Goal: Task Accomplishment & Management: Manage account settings

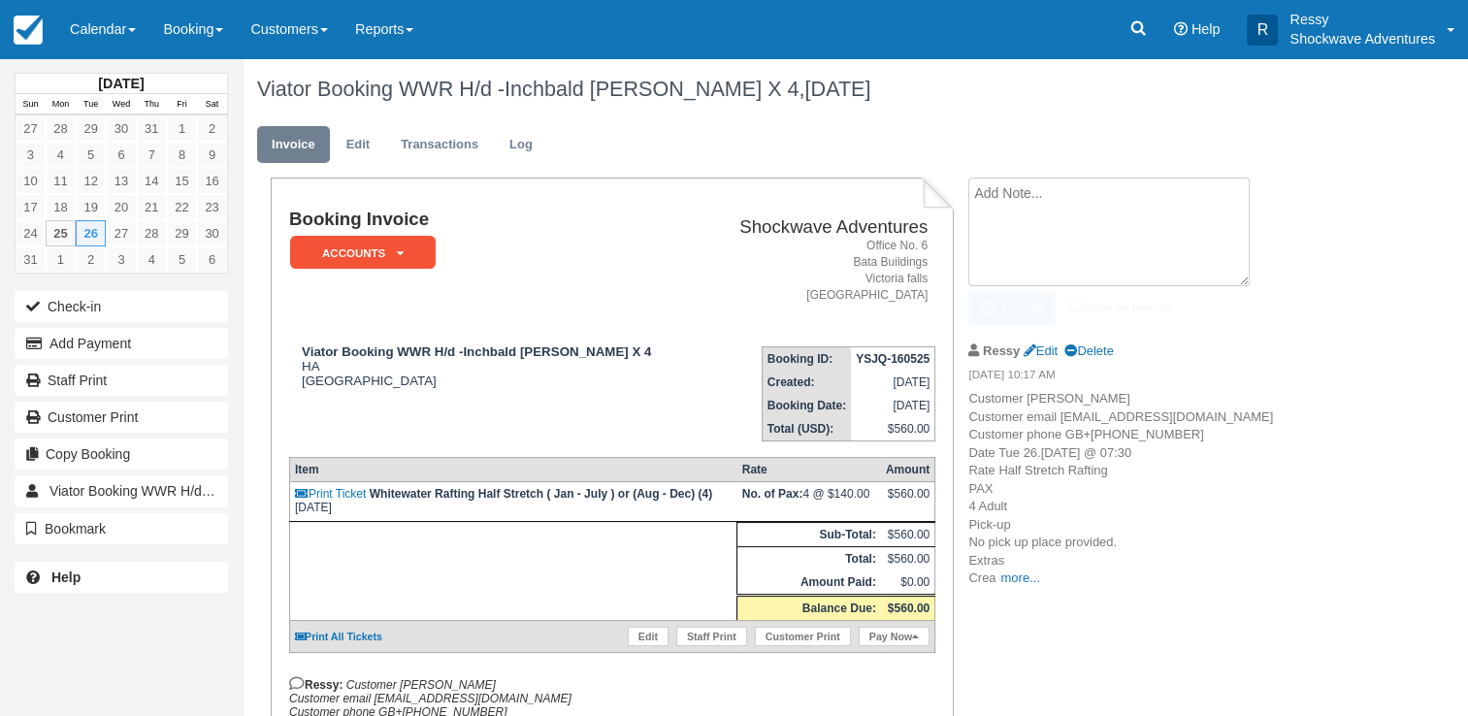
click at [1048, 196] on textarea at bounding box center [1108, 232] width 281 height 109
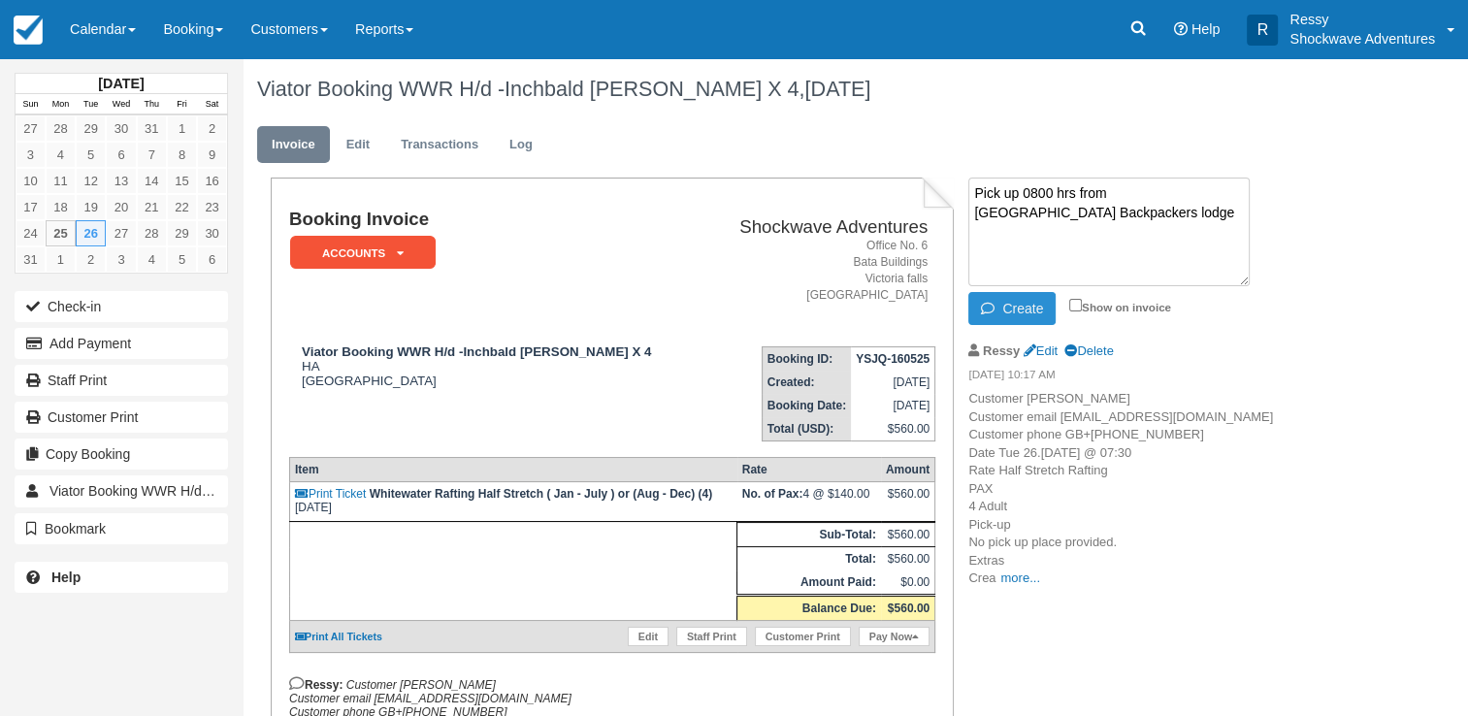
click at [982, 302] on icon "button" at bounding box center [991, 309] width 21 height 14
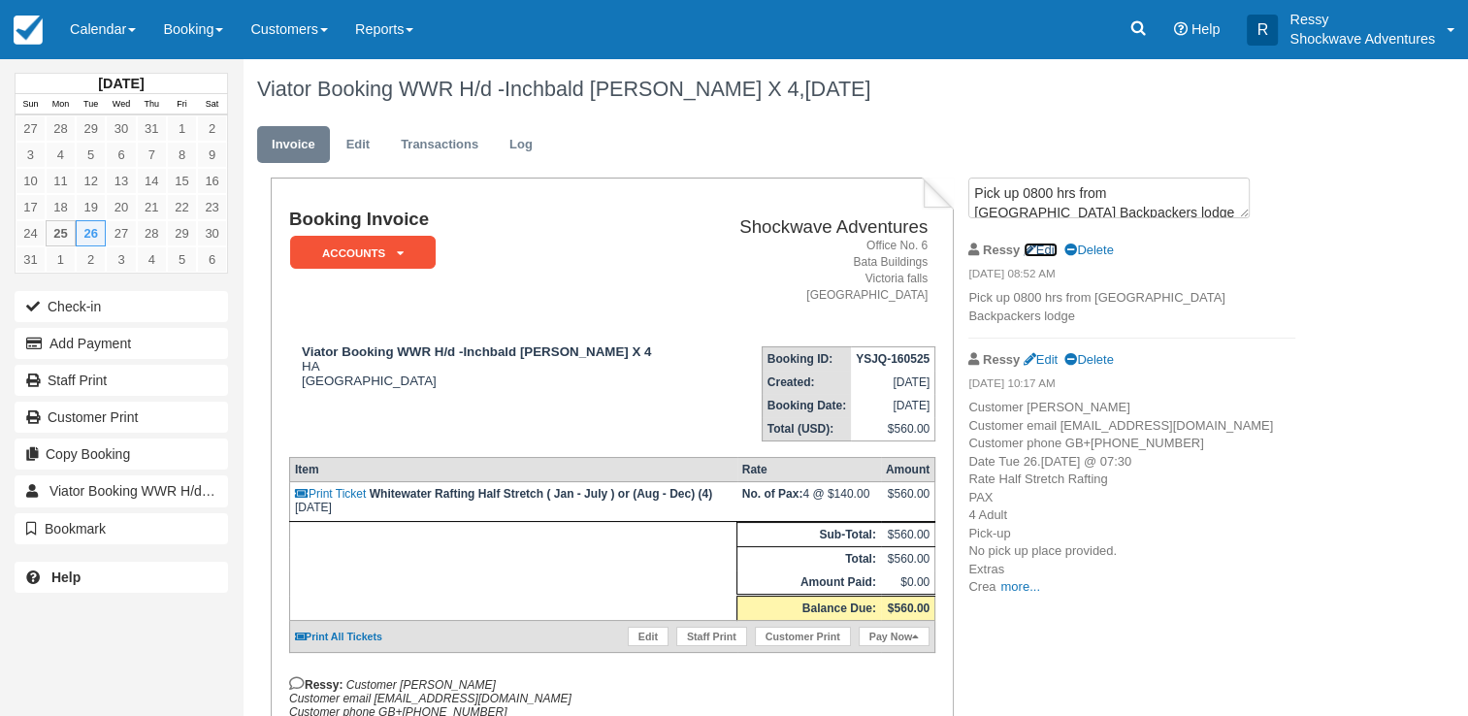
click at [1040, 243] on link "Edit" at bounding box center [1041, 250] width 34 height 15
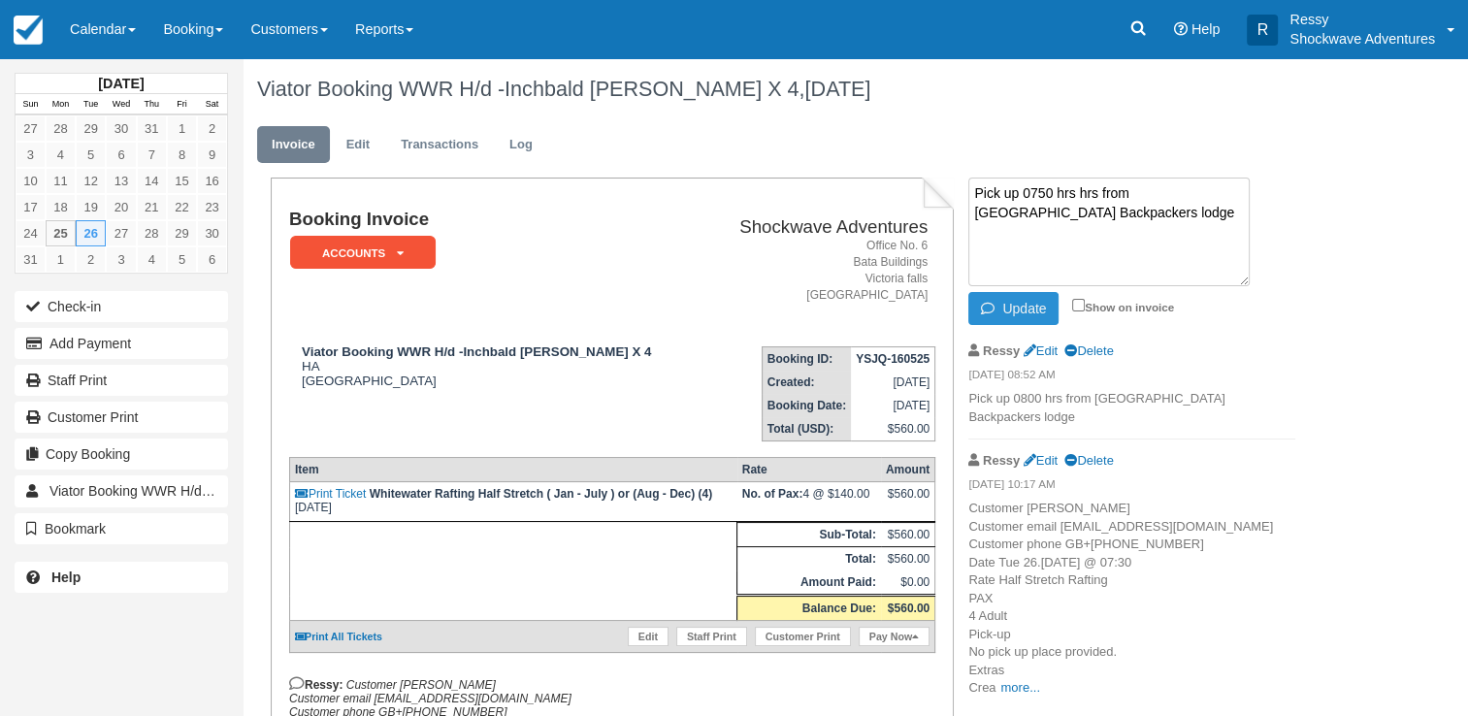
click at [1102, 190] on textarea "Pick up 0750 hrs hrs from Victoria falls Backpackers lodge" at bounding box center [1108, 232] width 281 height 109
type textarea "Pick up 0750 hrs from Victoria falls Backpackers lodge"
click at [1013, 305] on button "Update" at bounding box center [1013, 308] width 90 height 33
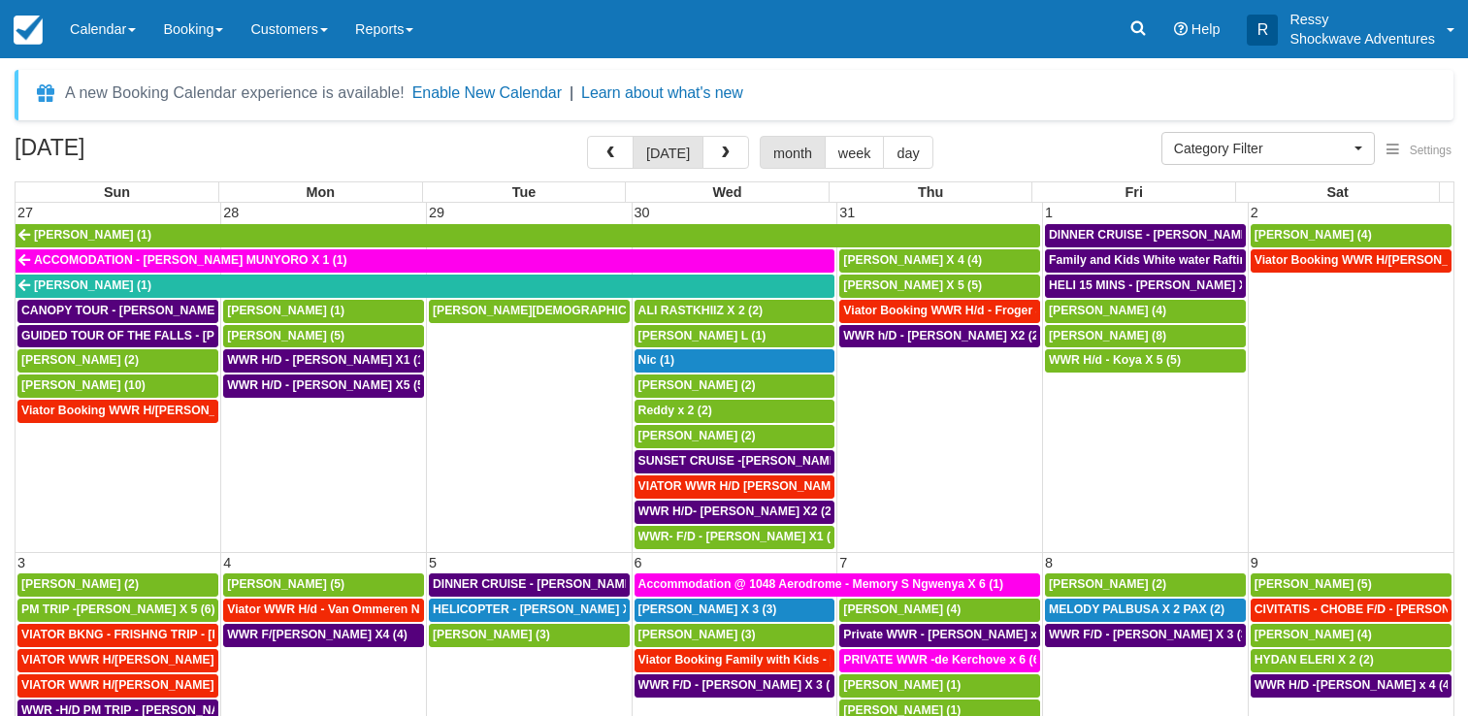
select select
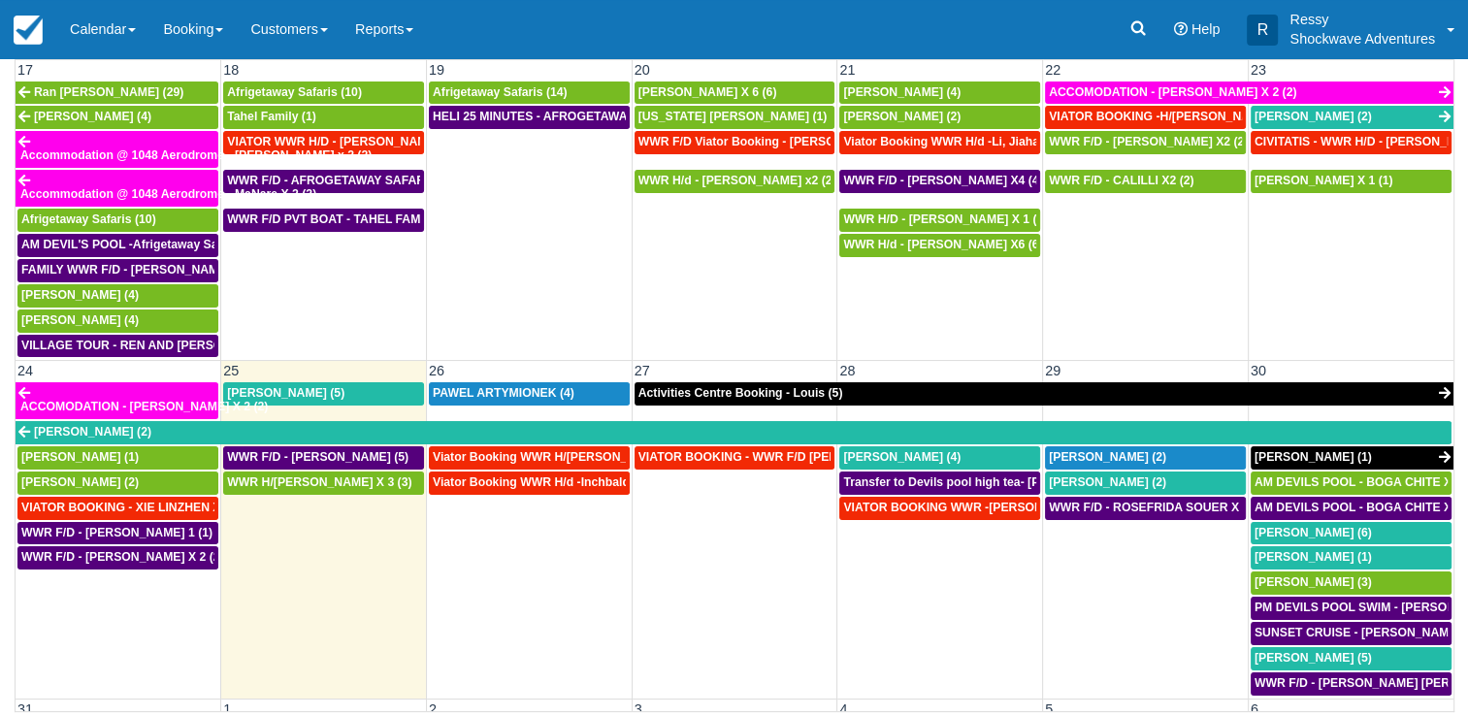
scroll to position [1252, 0]
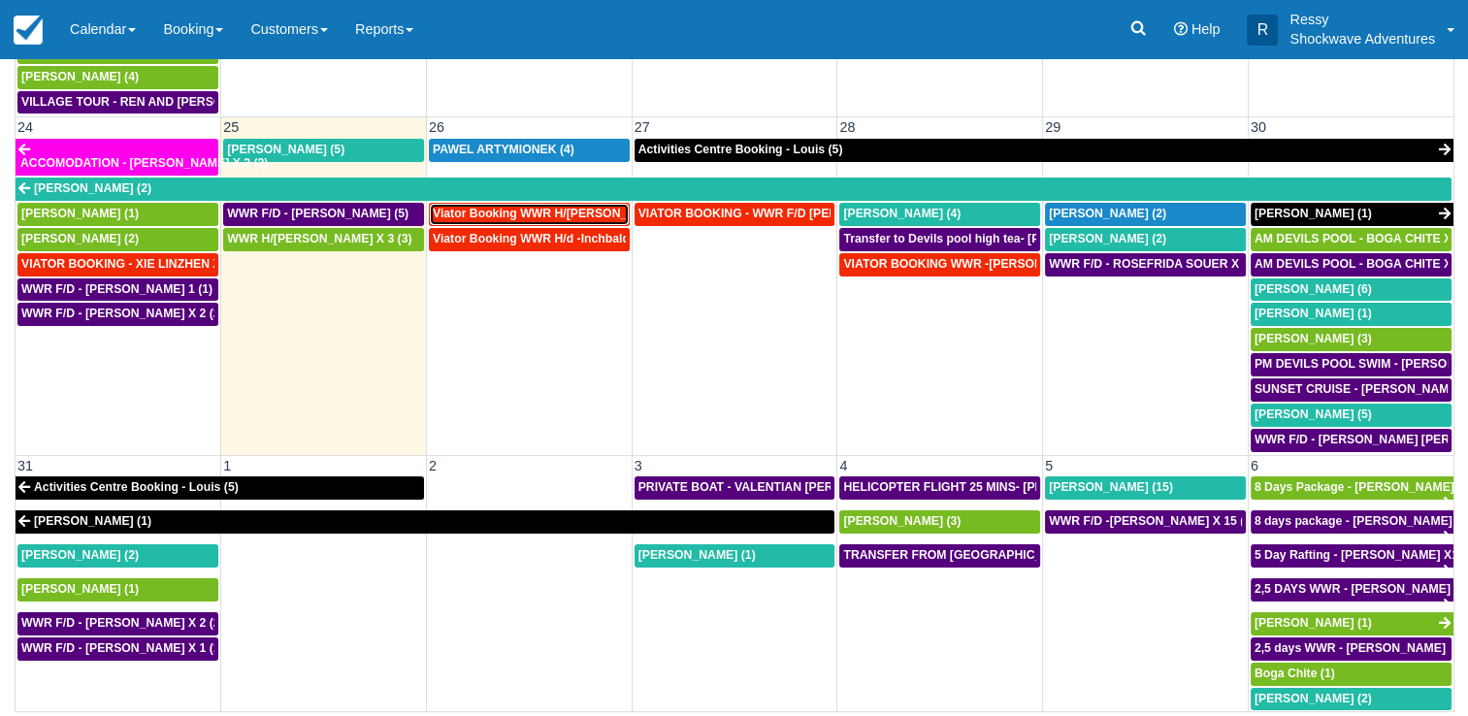
click at [543, 207] on span "Viator Booking WWR H/[PERSON_NAME] X 8 (8)" at bounding box center [569, 214] width 273 height 14
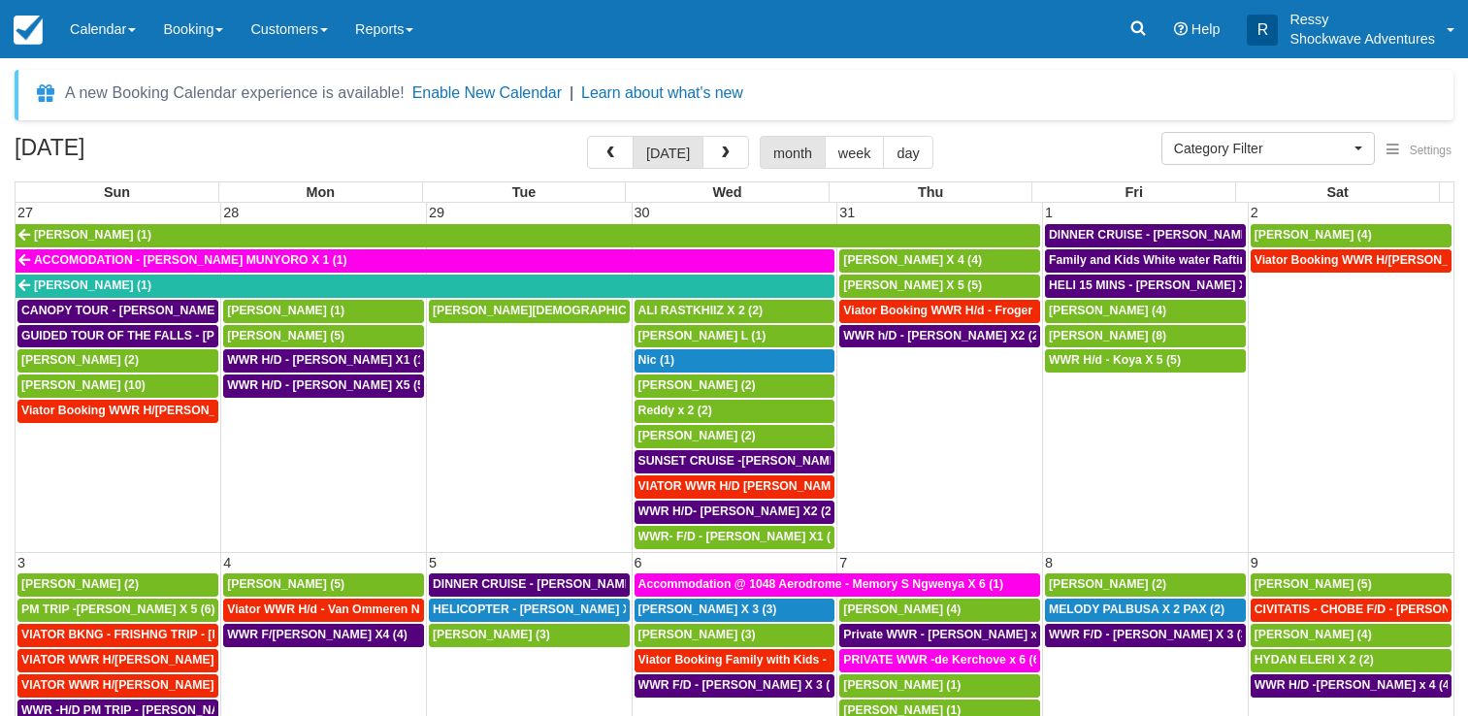
select select
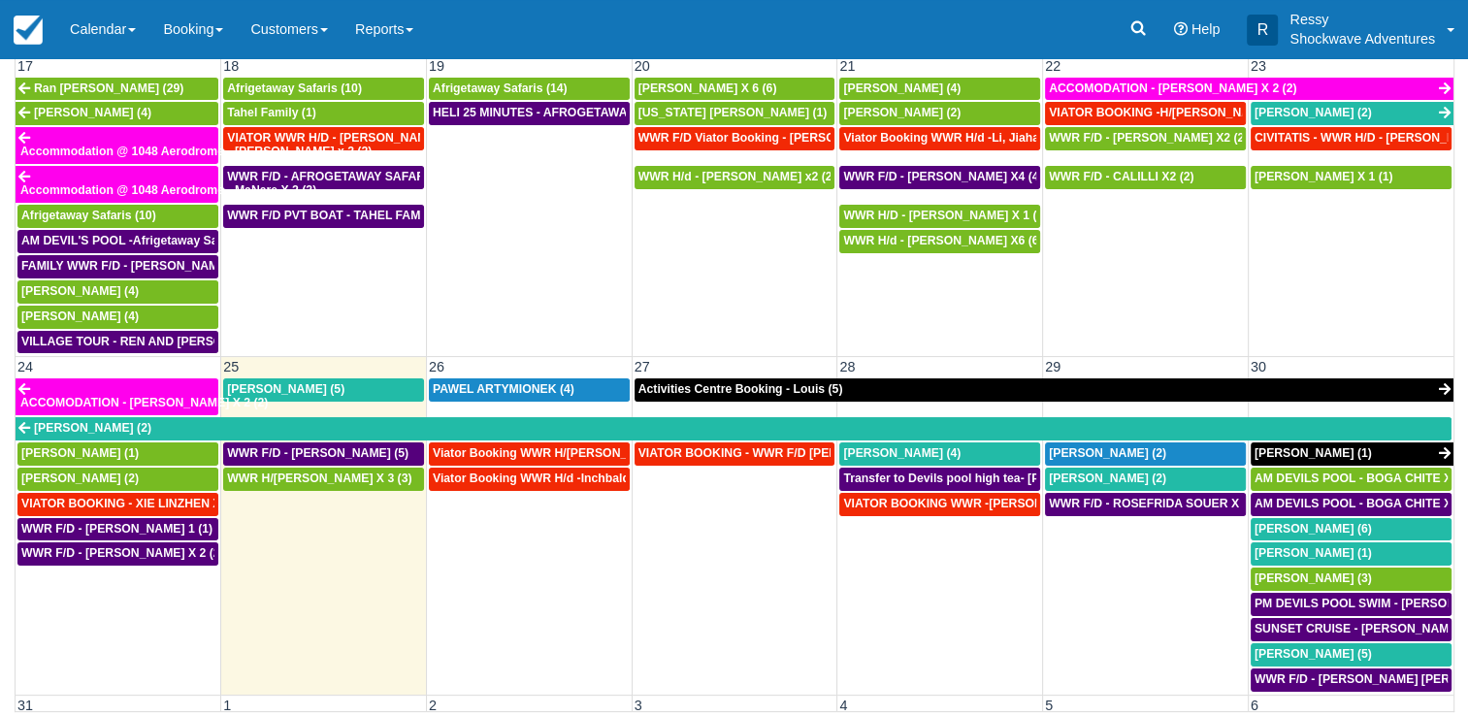
scroll to position [1252, 0]
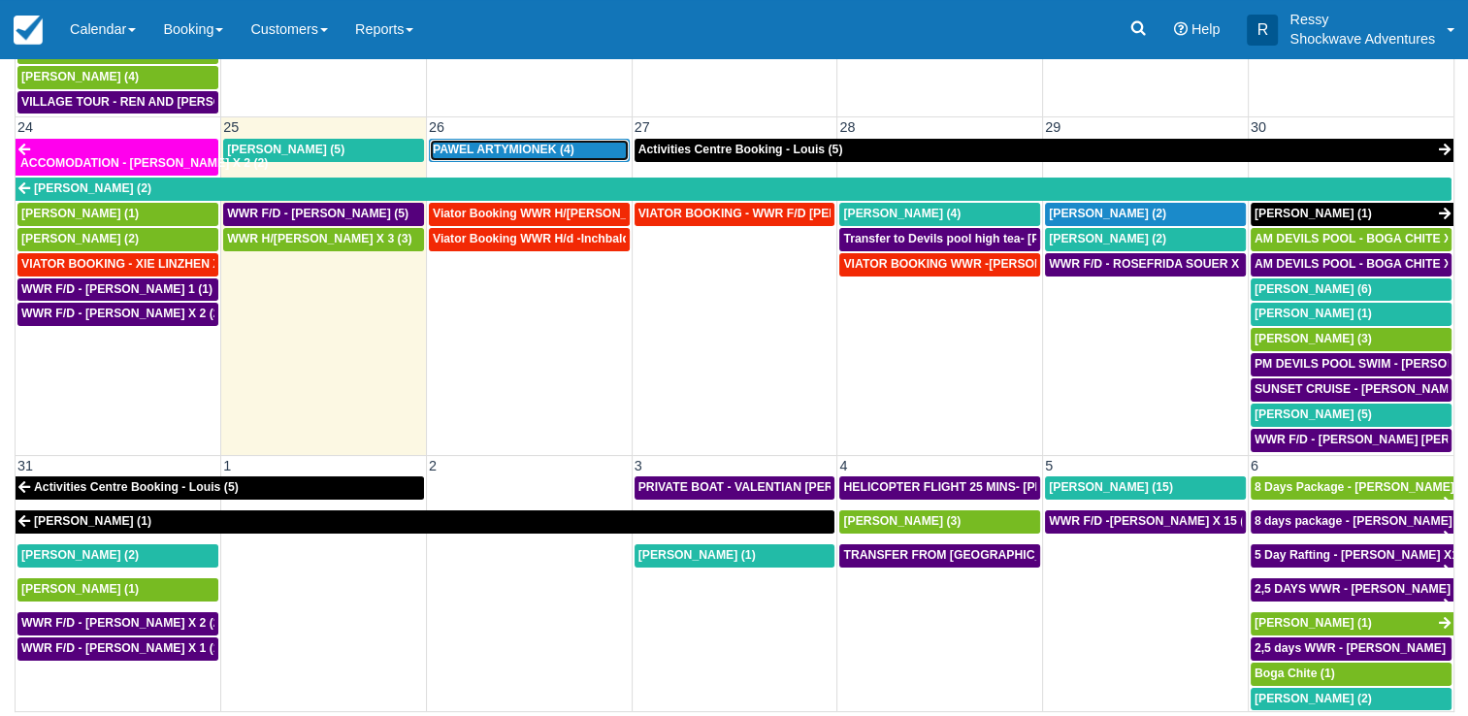
click at [494, 143] on span "PAWEL ARTYMIONEK (4)" at bounding box center [504, 150] width 142 height 14
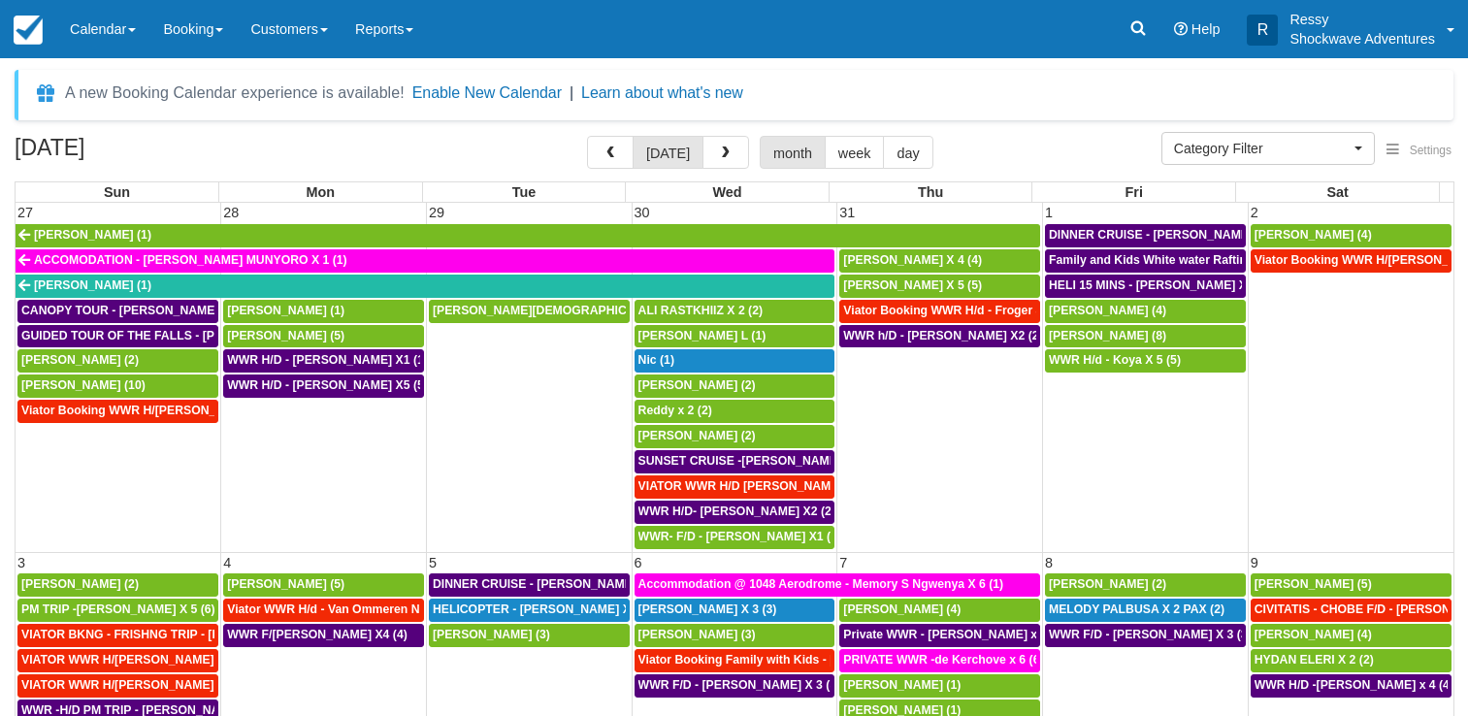
select select
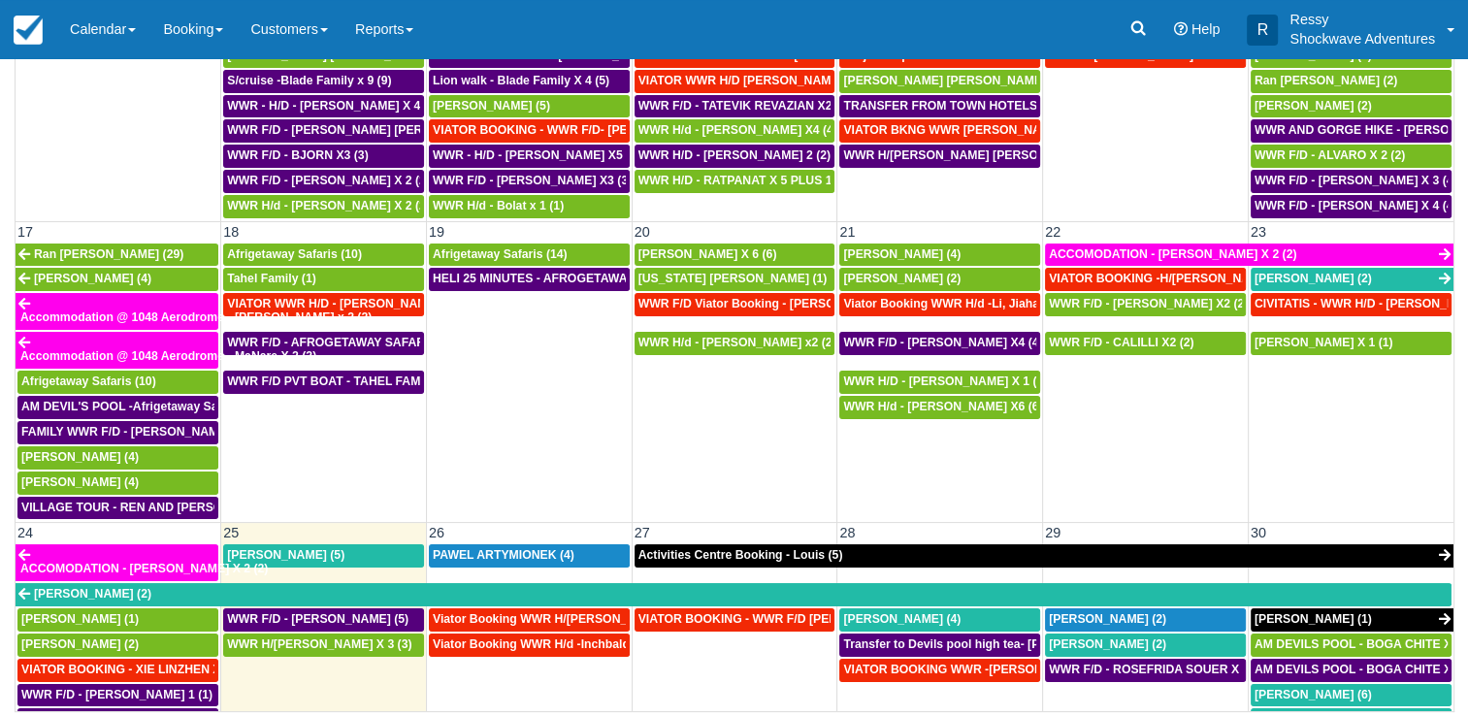
scroll to position [1164, 0]
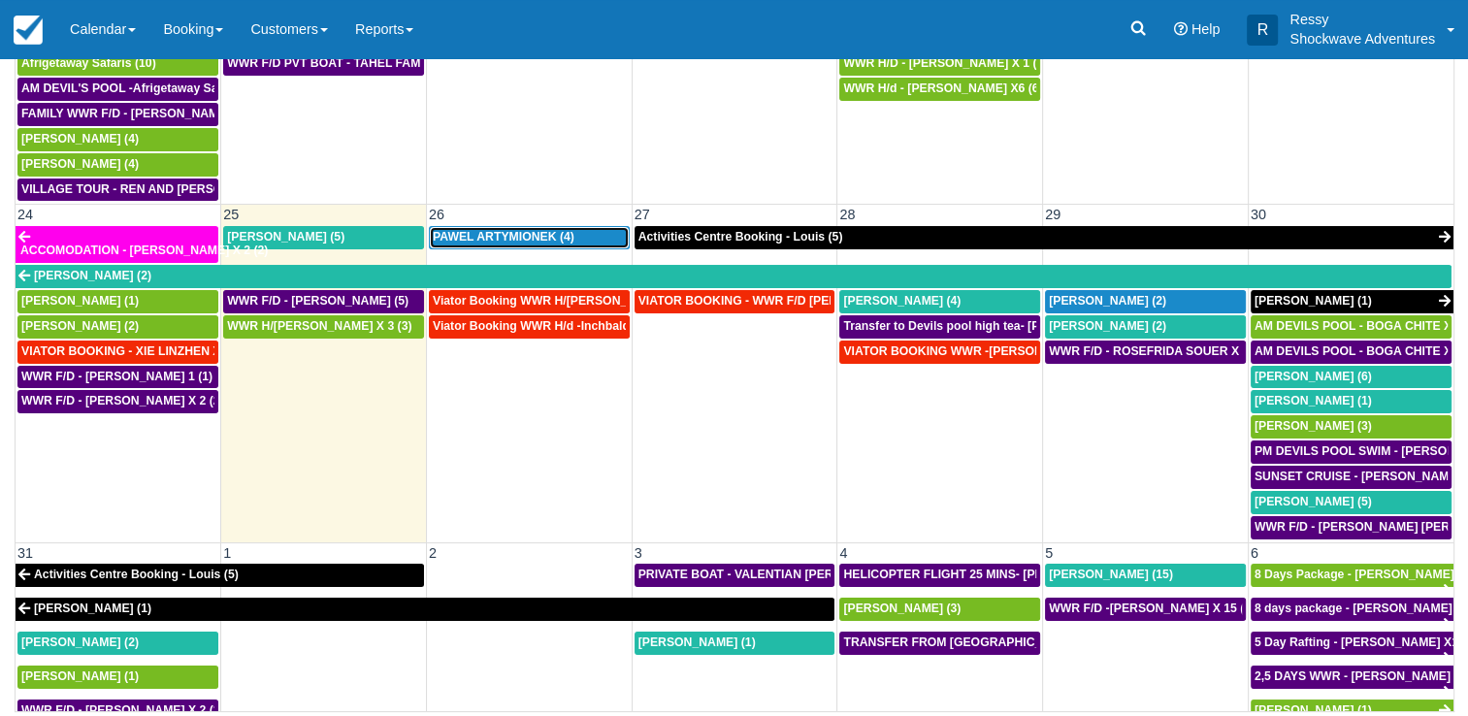
click at [499, 230] on span "PAWEL ARTYMIONEK (4)" at bounding box center [504, 237] width 142 height 14
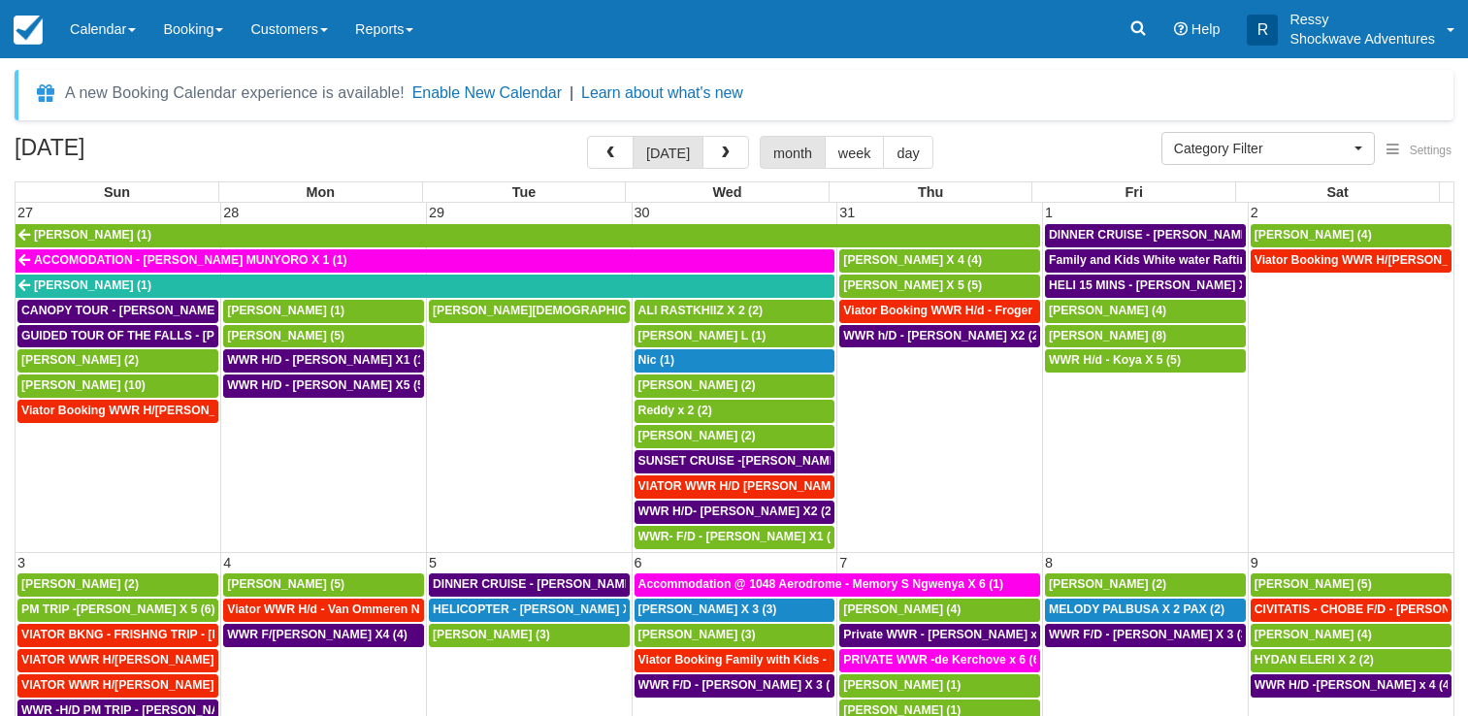
select select
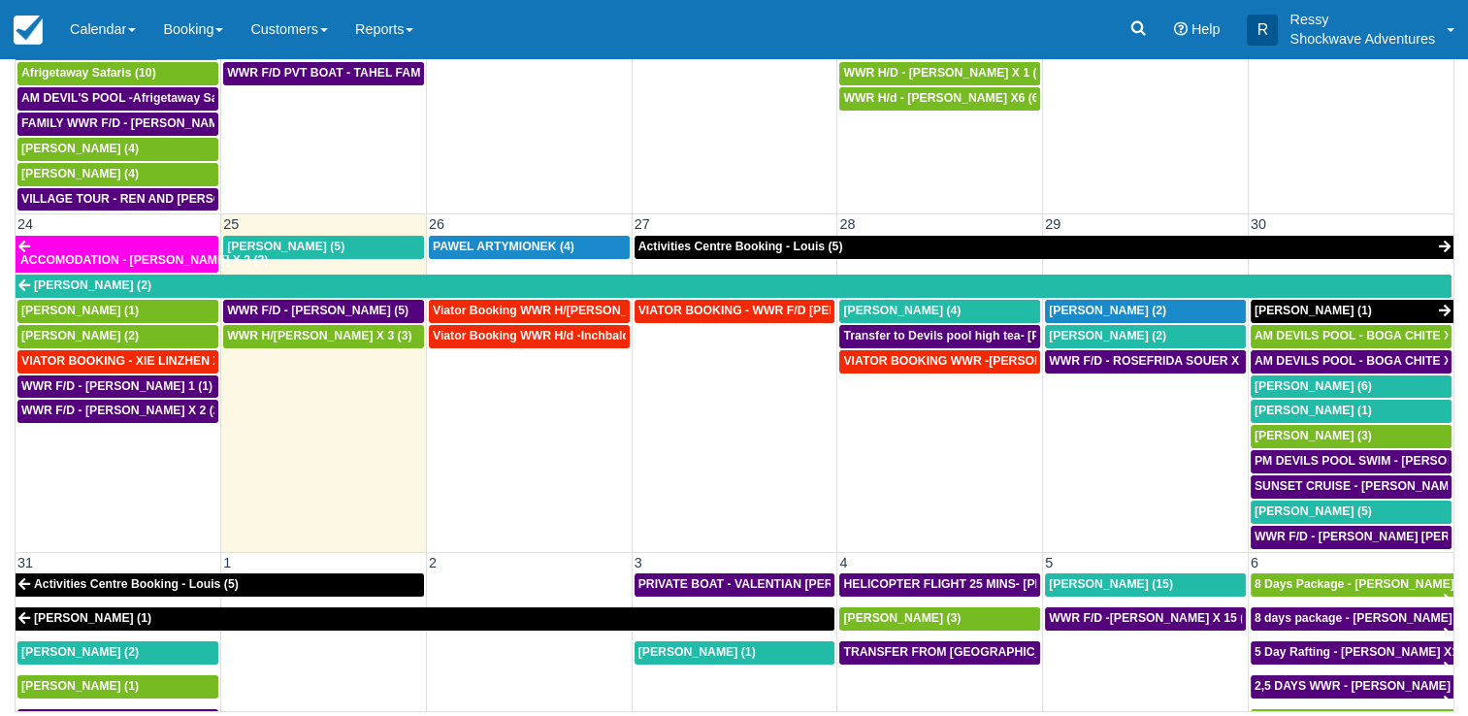
scroll to position [1252, 0]
